Goal: Entertainment & Leisure: Consume media (video, audio)

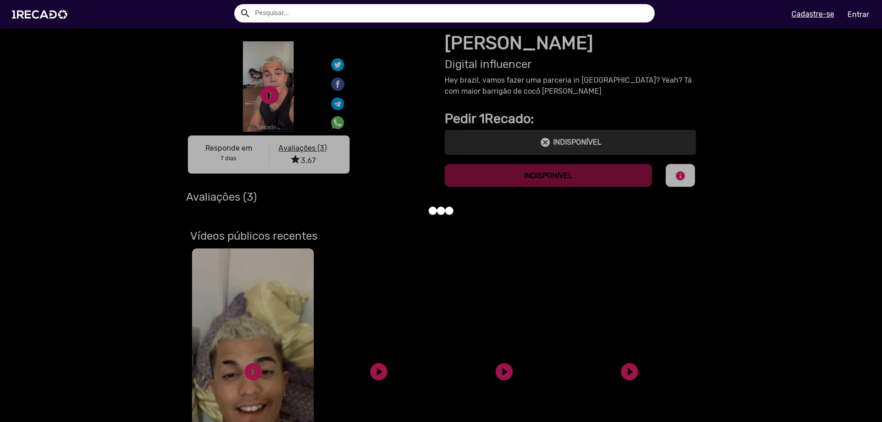
click at [320, 15] on input "text" at bounding box center [451, 13] width 406 height 18
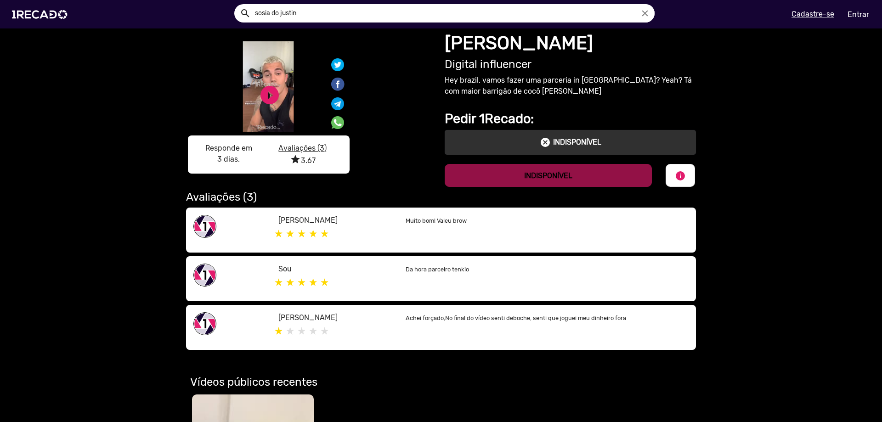
click at [236, 5] on button "search" at bounding box center [244, 13] width 16 height 16
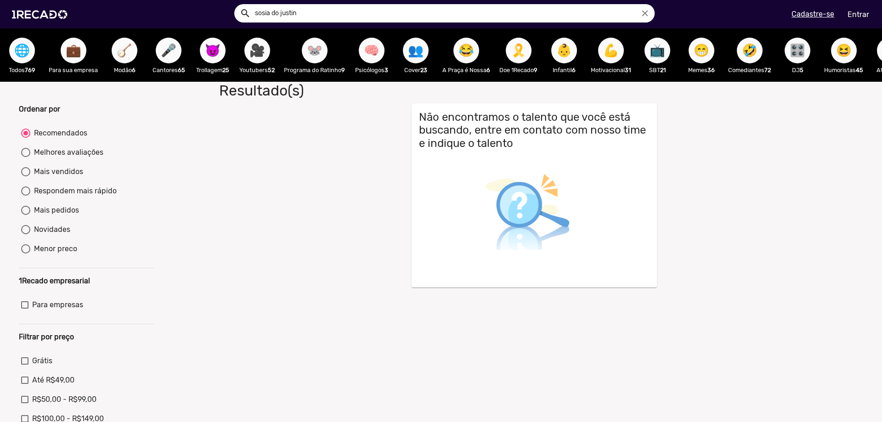
drag, startPoint x: 324, startPoint y: 15, endPoint x: -47, endPoint y: -33, distance: 373.7
click at [248, 4] on input "sosia do justin" at bounding box center [451, 13] width 406 height 18
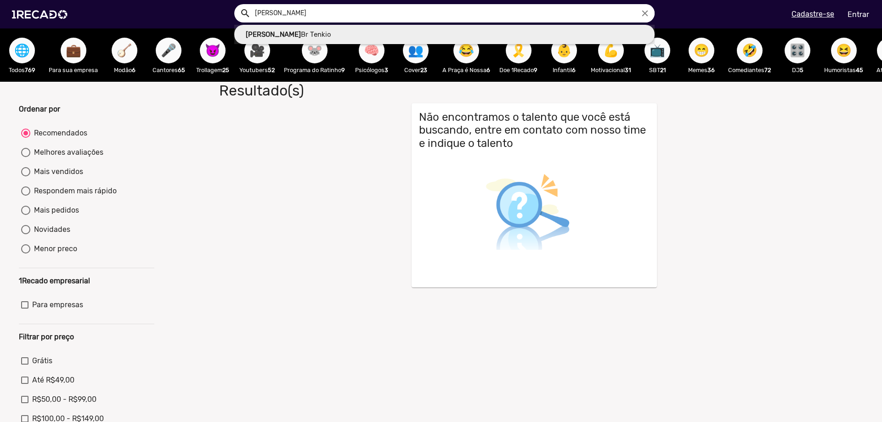
type input "[PERSON_NAME]"
click at [236, 5] on button "search" at bounding box center [244, 13] width 16 height 16
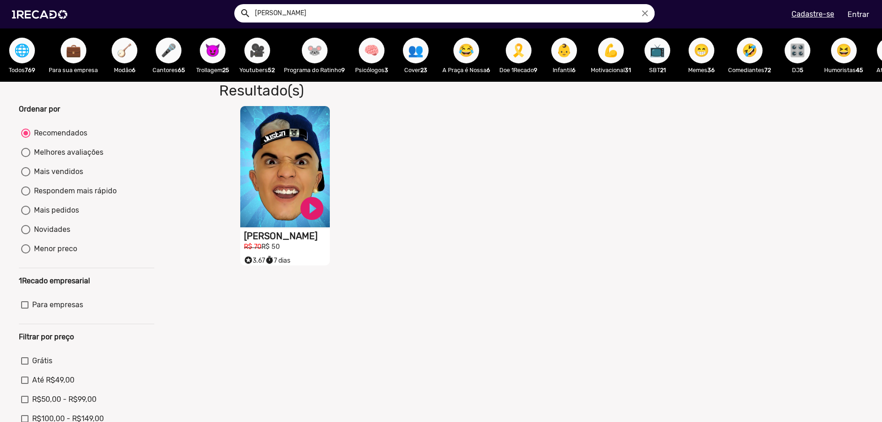
click at [276, 236] on h1 "[PERSON_NAME]" at bounding box center [287, 236] width 86 height 11
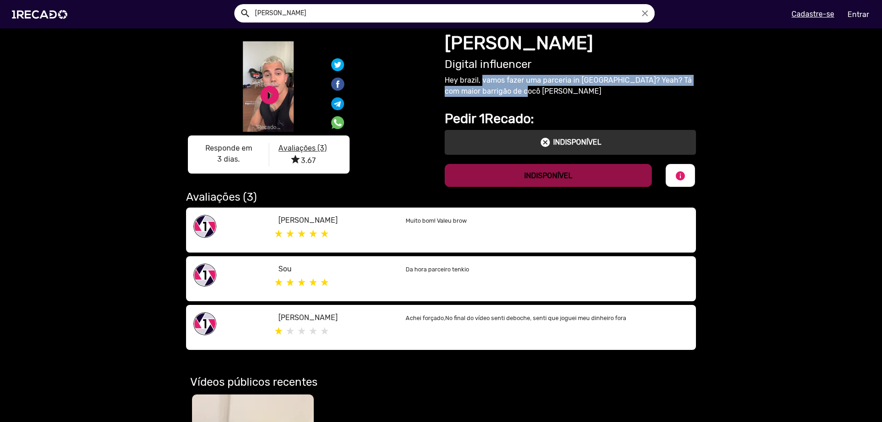
drag, startPoint x: 482, startPoint y: 76, endPoint x: 527, endPoint y: 90, distance: 47.3
click at [527, 90] on p "Hey brazil, vamos fazer uma parceria in [GEOGRAPHIC_DATA]? Yeah? Tá com maior b…" at bounding box center [570, 86] width 251 height 22
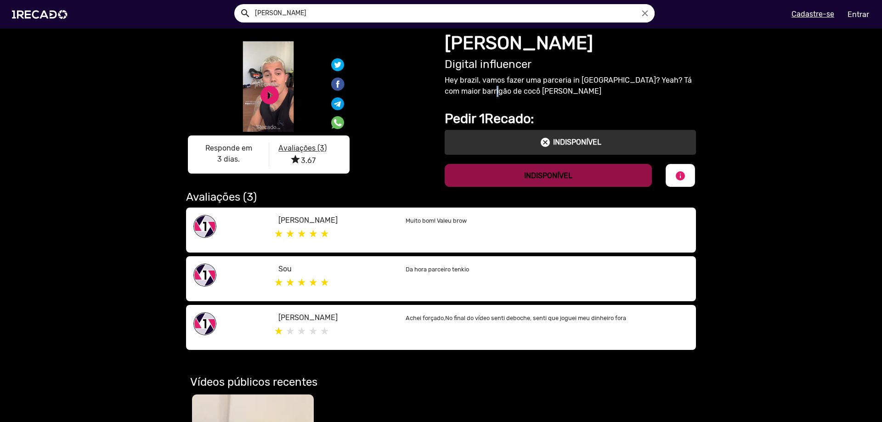
drag, startPoint x: 510, startPoint y: 93, endPoint x: 496, endPoint y: 88, distance: 14.8
click at [496, 88] on p "Hey brazil, vamos fazer uma parceria in [GEOGRAPHIC_DATA]? Yeah? Tá com maior b…" at bounding box center [570, 86] width 251 height 22
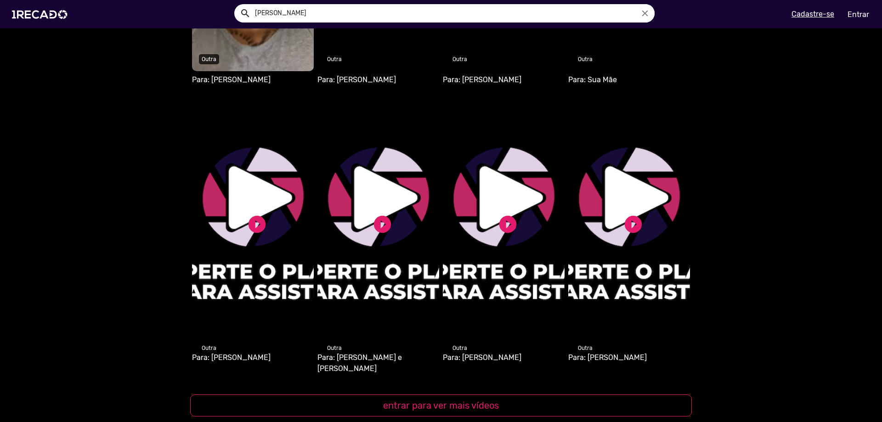
scroll to position [366, 0]
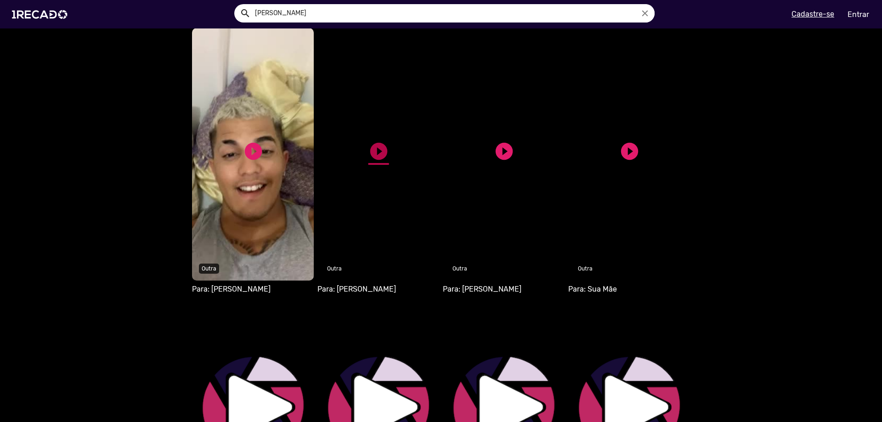
click at [387, 157] on link "play_circle_filled" at bounding box center [378, 151] width 21 height 21
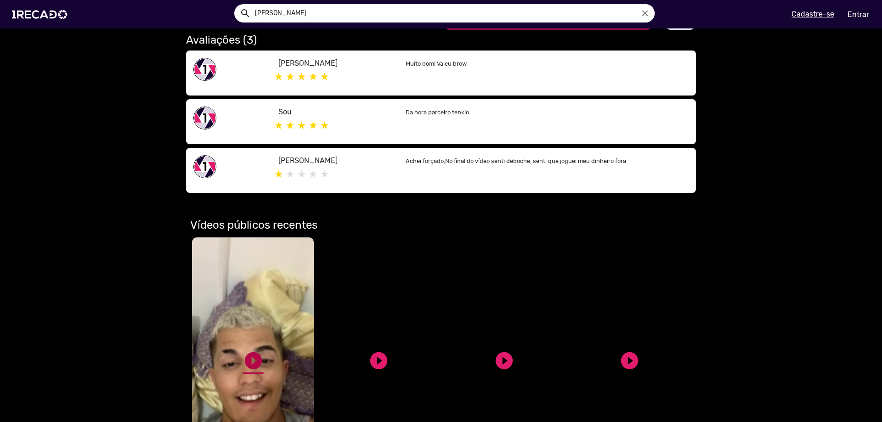
click at [249, 355] on link "play_circle_filled" at bounding box center [253, 360] width 21 height 21
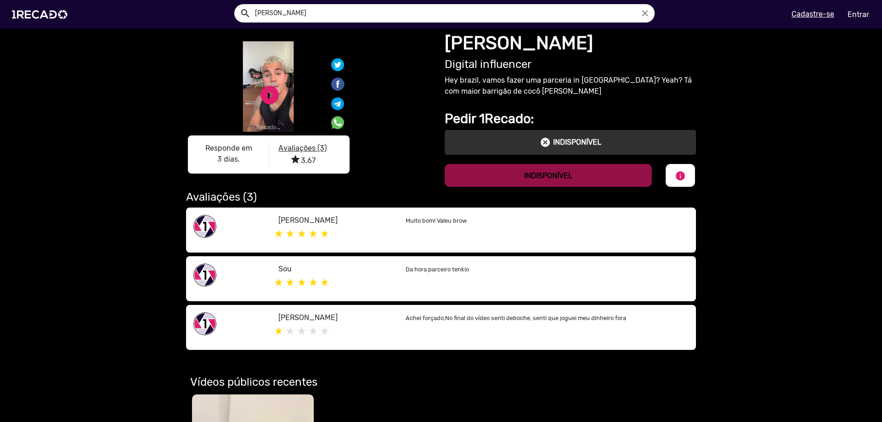
drag, startPoint x: 120, startPoint y: 39, endPoint x: 120, endPoint y: -38, distance: 76.2
click at [57, 6] on img at bounding box center [41, 14] width 69 height 39
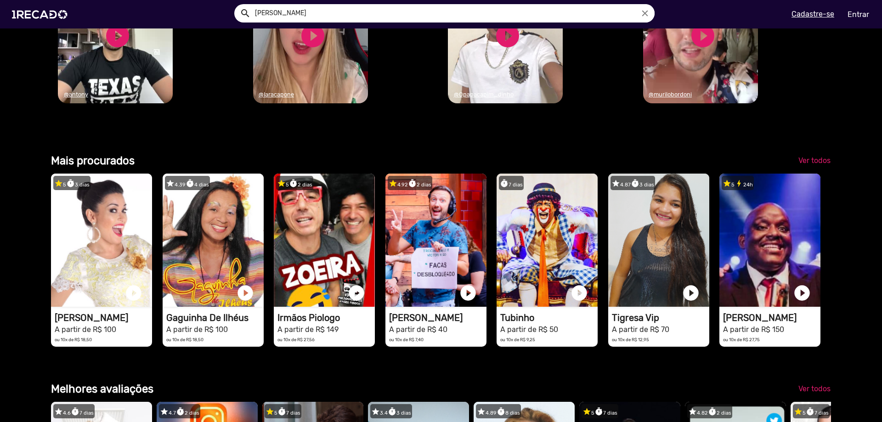
scroll to position [0, 2645]
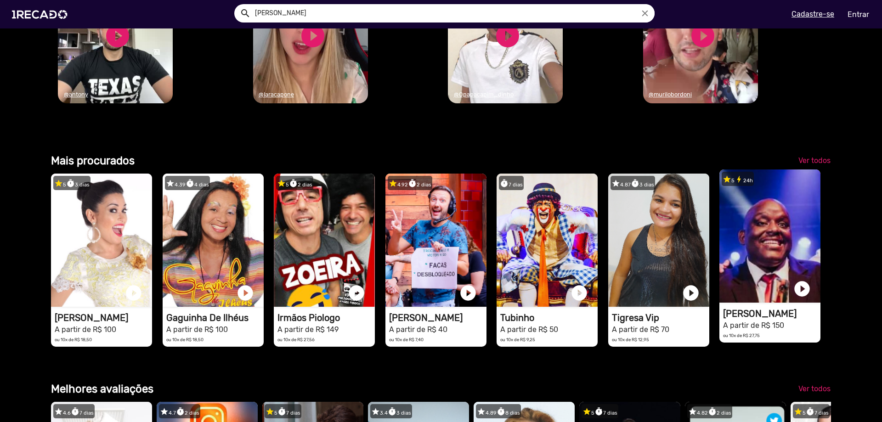
click at [763, 243] on video "1RECADO vídeos dedicados para fãs e empresas" at bounding box center [769, 235] width 101 height 133
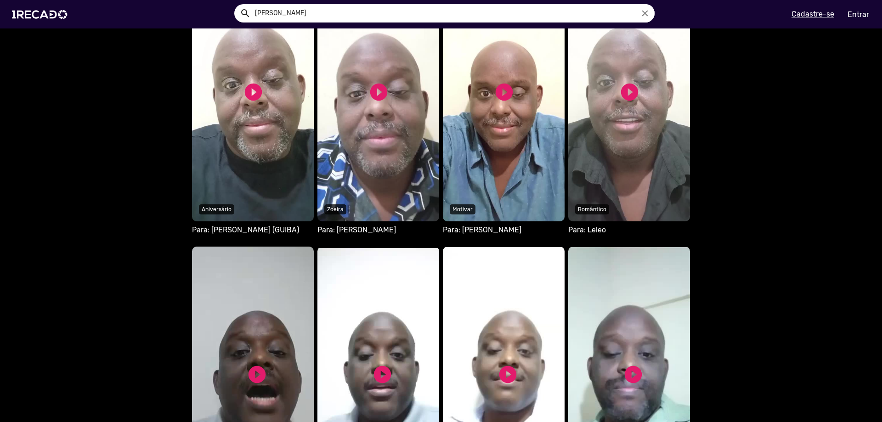
scroll to position [576, 0]
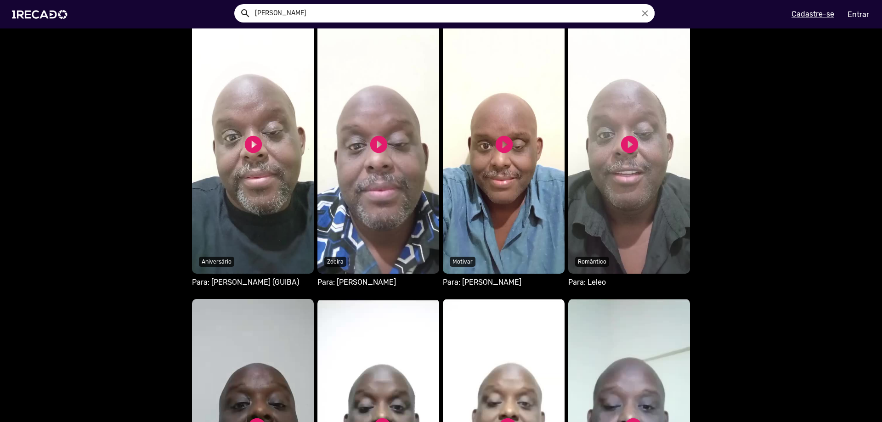
click at [265, 143] on video "Seu navegador não reproduz vídeo em HTML5" at bounding box center [253, 147] width 122 height 253
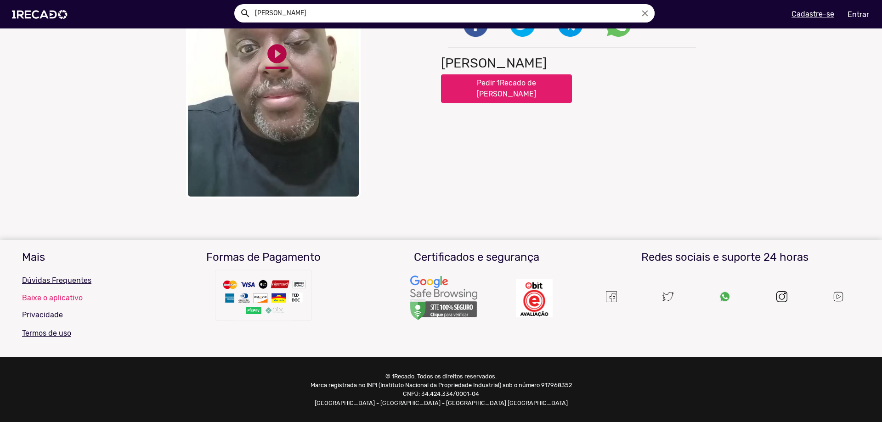
click at [281, 65] on link "play_circle_filled" at bounding box center [276, 53] width 23 height 23
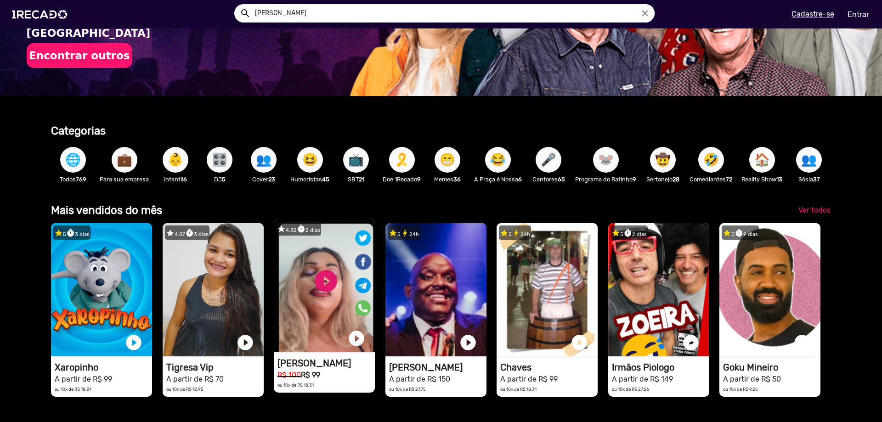
scroll to position [262, 0]
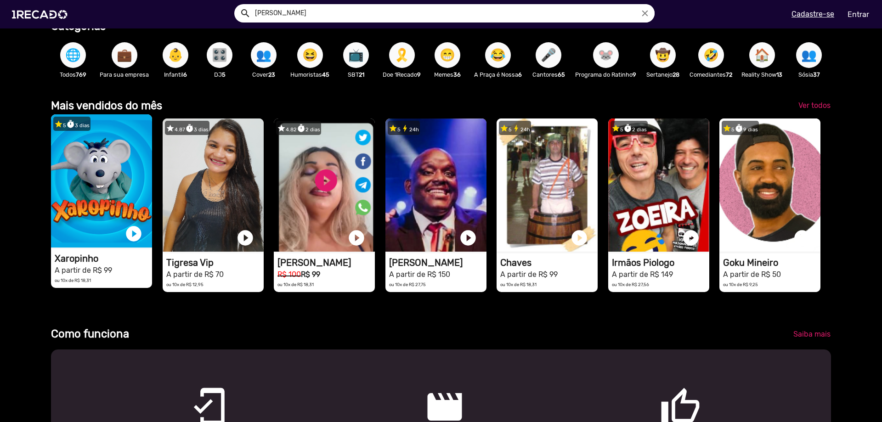
click at [114, 176] on video "1RECADO vídeos dedicados para fãs e empresas" at bounding box center [101, 180] width 101 height 133
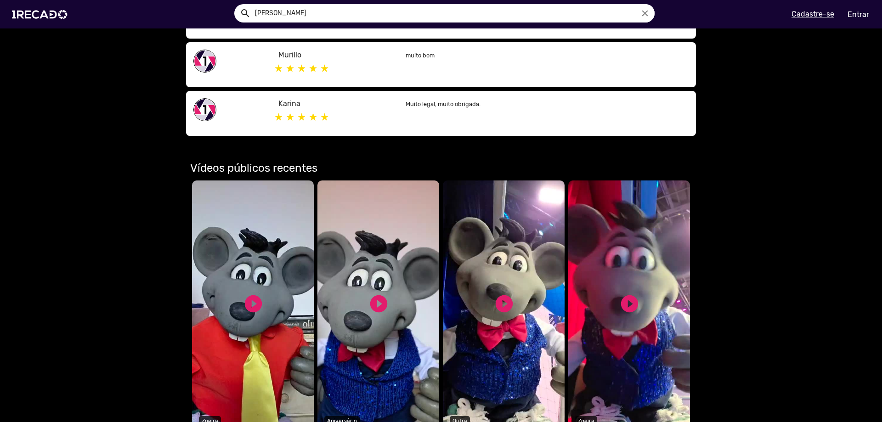
scroll to position [576, 0]
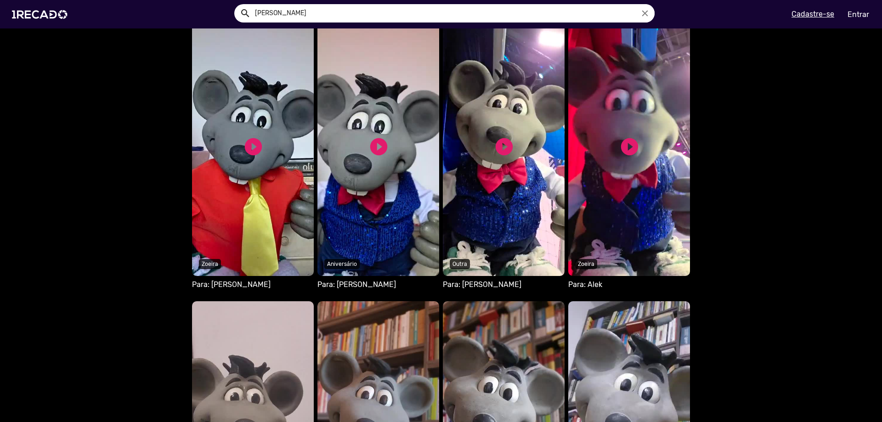
click at [245, 178] on video "Seu navegador não reproduz vídeo em HTML5" at bounding box center [253, 149] width 122 height 253
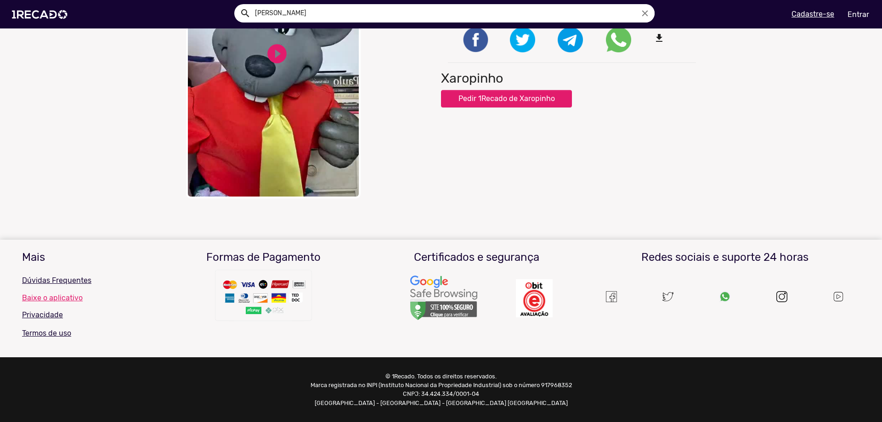
click at [229, 190] on video "Your browser does not support HTML5 video." at bounding box center [273, 61] width 175 height 276
click at [289, 175] on video "Your browser does not support HTML5 video." at bounding box center [273, 61] width 175 height 276
click at [287, 65] on link "play_circle_filled" at bounding box center [276, 53] width 23 height 23
click at [128, 152] on div "close Your browser does not support HTML5 video. pause_circle pause_circle 1Rec…" at bounding box center [441, 60] width 882 height 285
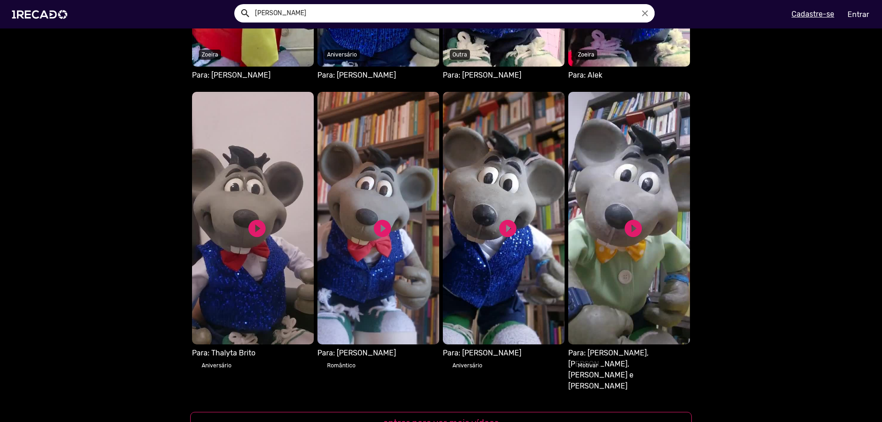
scroll to position [576, 0]
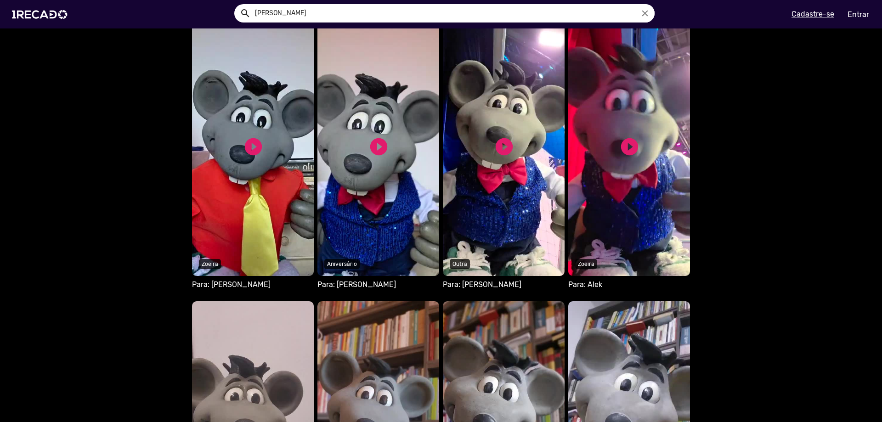
click at [618, 139] on video "Seu navegador não reproduz vídeo em HTML5" at bounding box center [629, 149] width 122 height 253
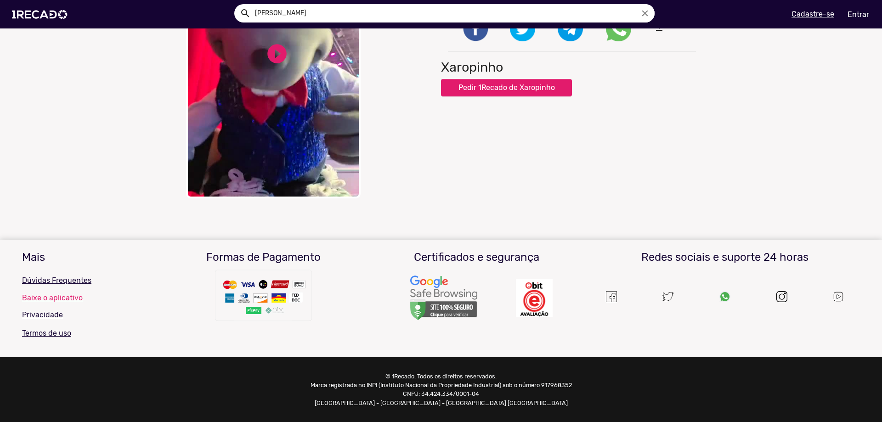
click at [244, 153] on video "Your browser does not support HTML5 video." at bounding box center [273, 61] width 175 height 276
click at [124, 162] on div "close Your browser does not support HTML5 video. pause_circle pause_circle 1Rec…" at bounding box center [441, 60] width 882 height 285
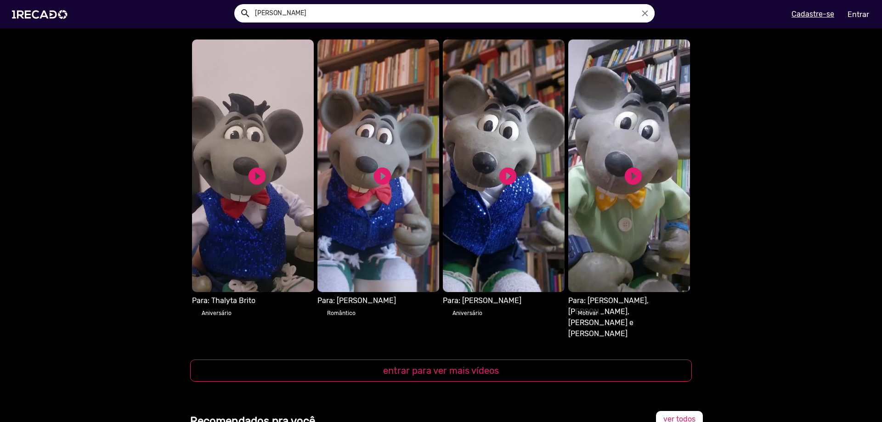
scroll to position [995, 0]
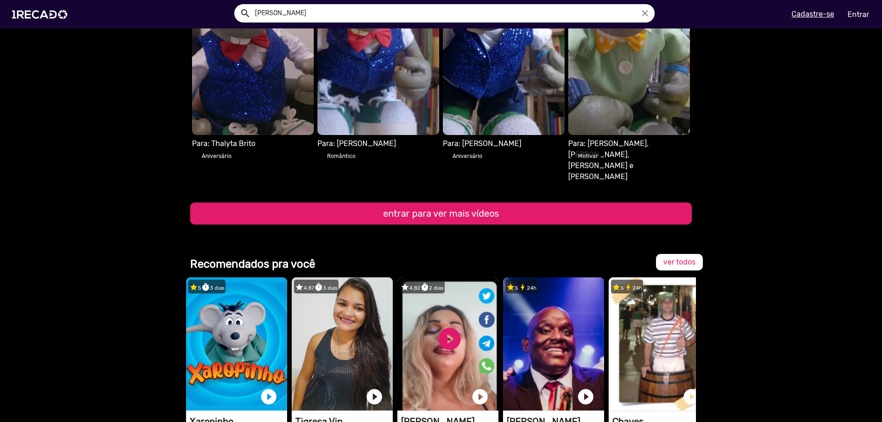
click at [520, 203] on button "entrar para ver mais vídeos" at bounding box center [440, 214] width 501 height 22
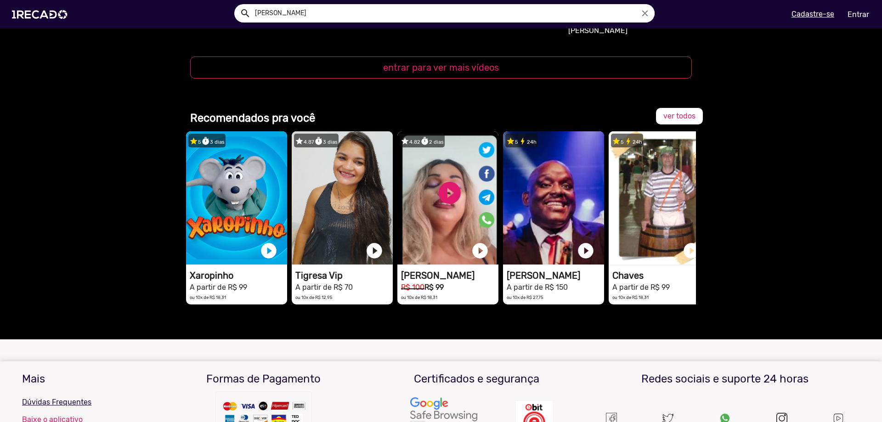
scroll to position [314, 0]
